Goal: Transaction & Acquisition: Purchase product/service

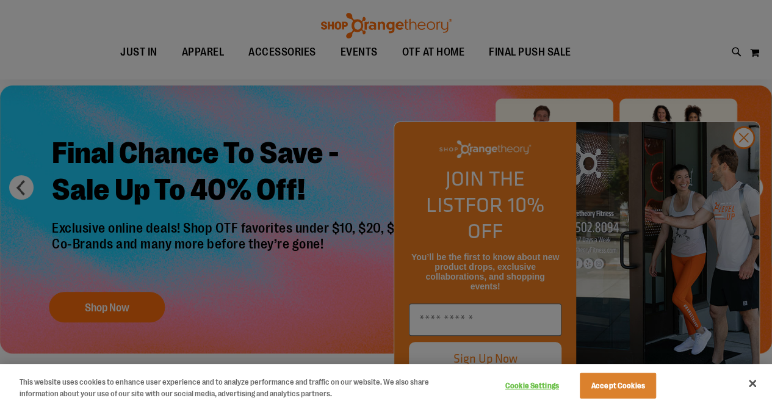
scroll to position [61, 0]
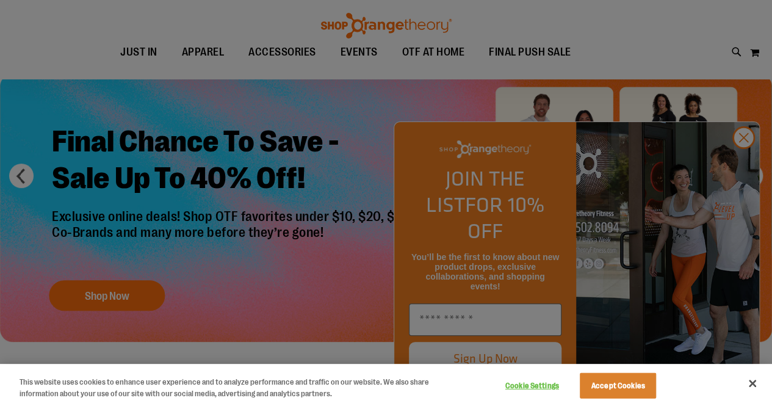
click at [744, 159] on div at bounding box center [386, 203] width 772 height 406
click at [760, 163] on div at bounding box center [386, 203] width 772 height 406
click at [654, 390] on button "Accept Cookies" at bounding box center [618, 386] width 76 height 26
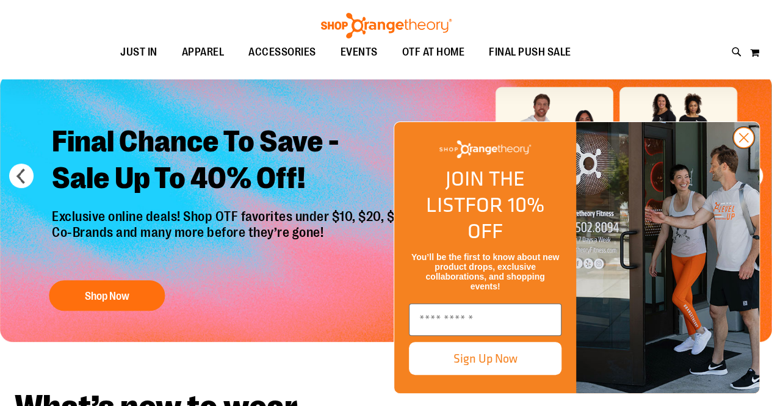
click at [742, 148] on circle "Close dialog" at bounding box center [744, 138] width 20 height 20
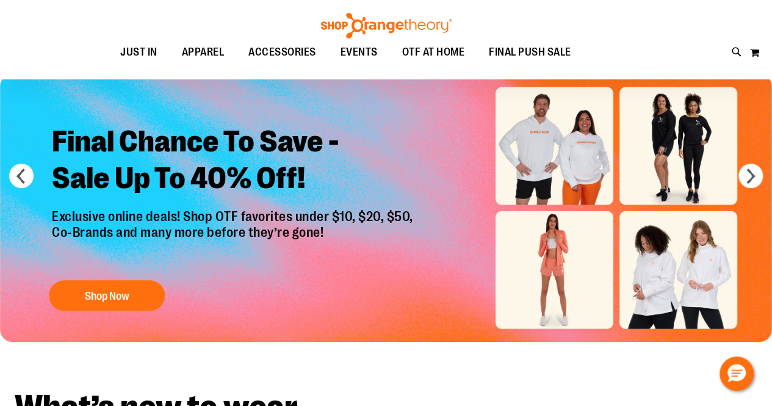
scroll to position [122, 0]
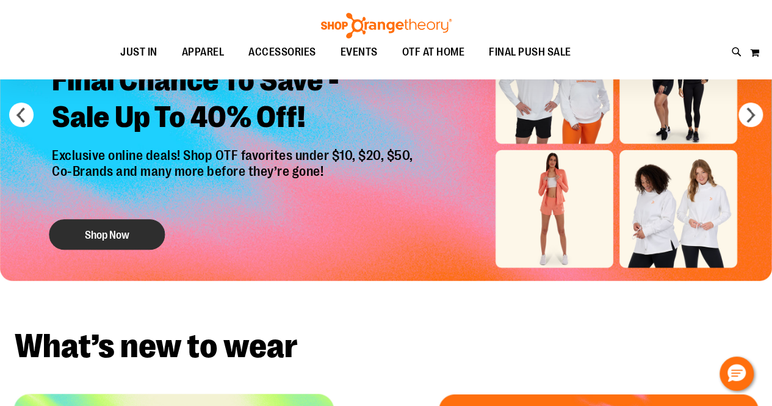
click at [100, 234] on button "Shop Now" at bounding box center [107, 234] width 116 height 31
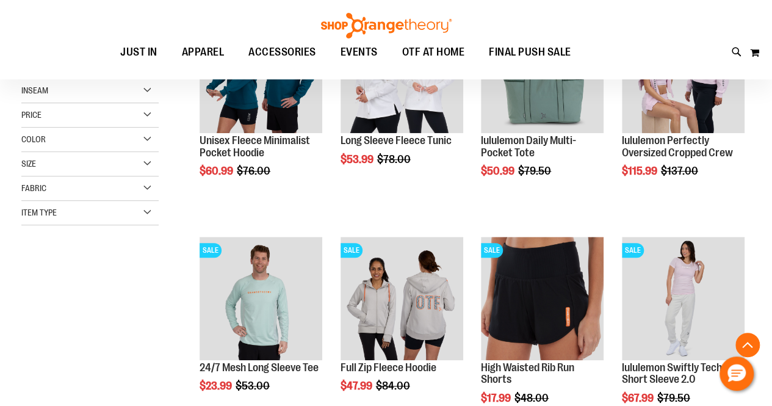
scroll to position [366, 0]
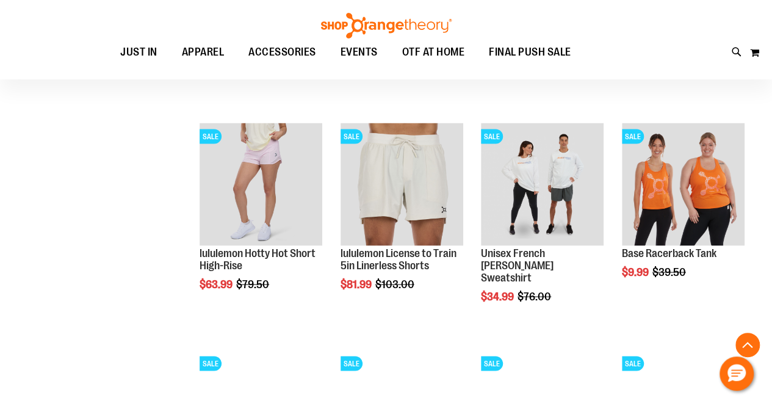
scroll to position [1038, 0]
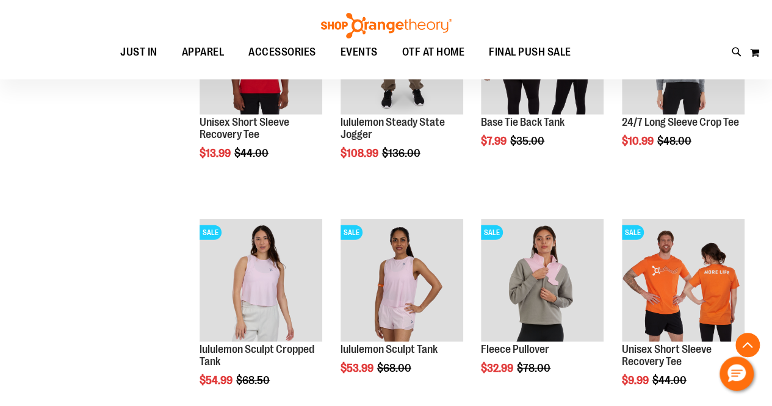
scroll to position [1404, 0]
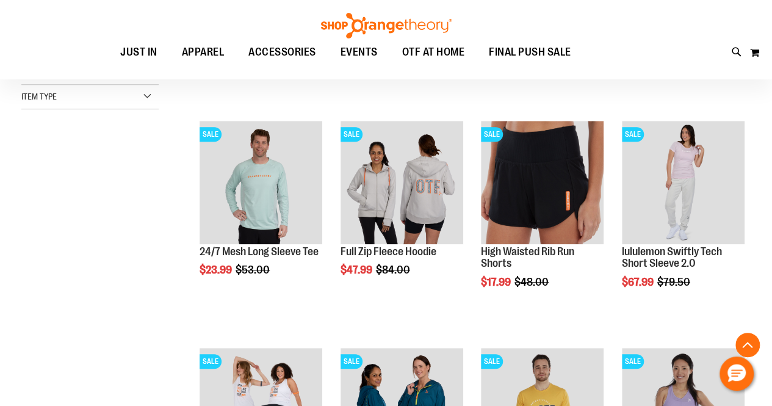
scroll to position [305, 0]
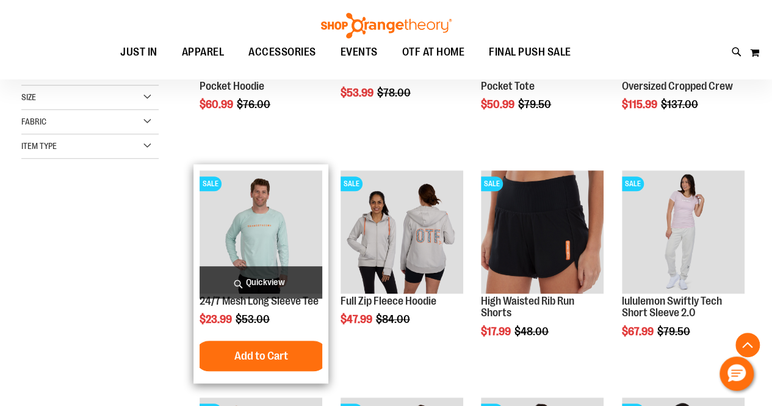
click at [269, 223] on img "product" at bounding box center [261, 231] width 123 height 123
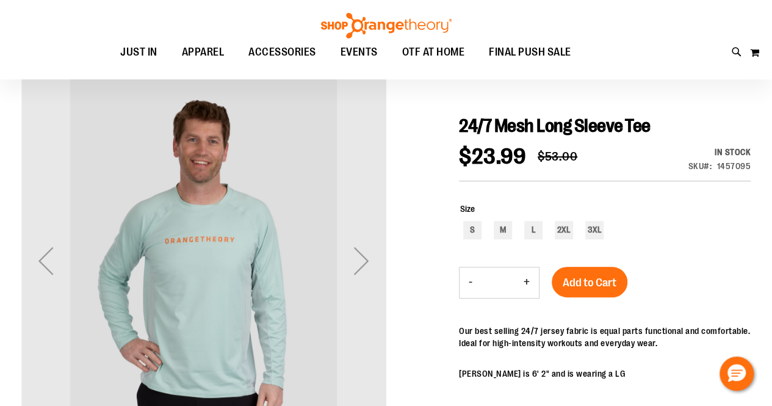
scroll to position [61, 0]
